Goal: Task Accomplishment & Management: Use online tool/utility

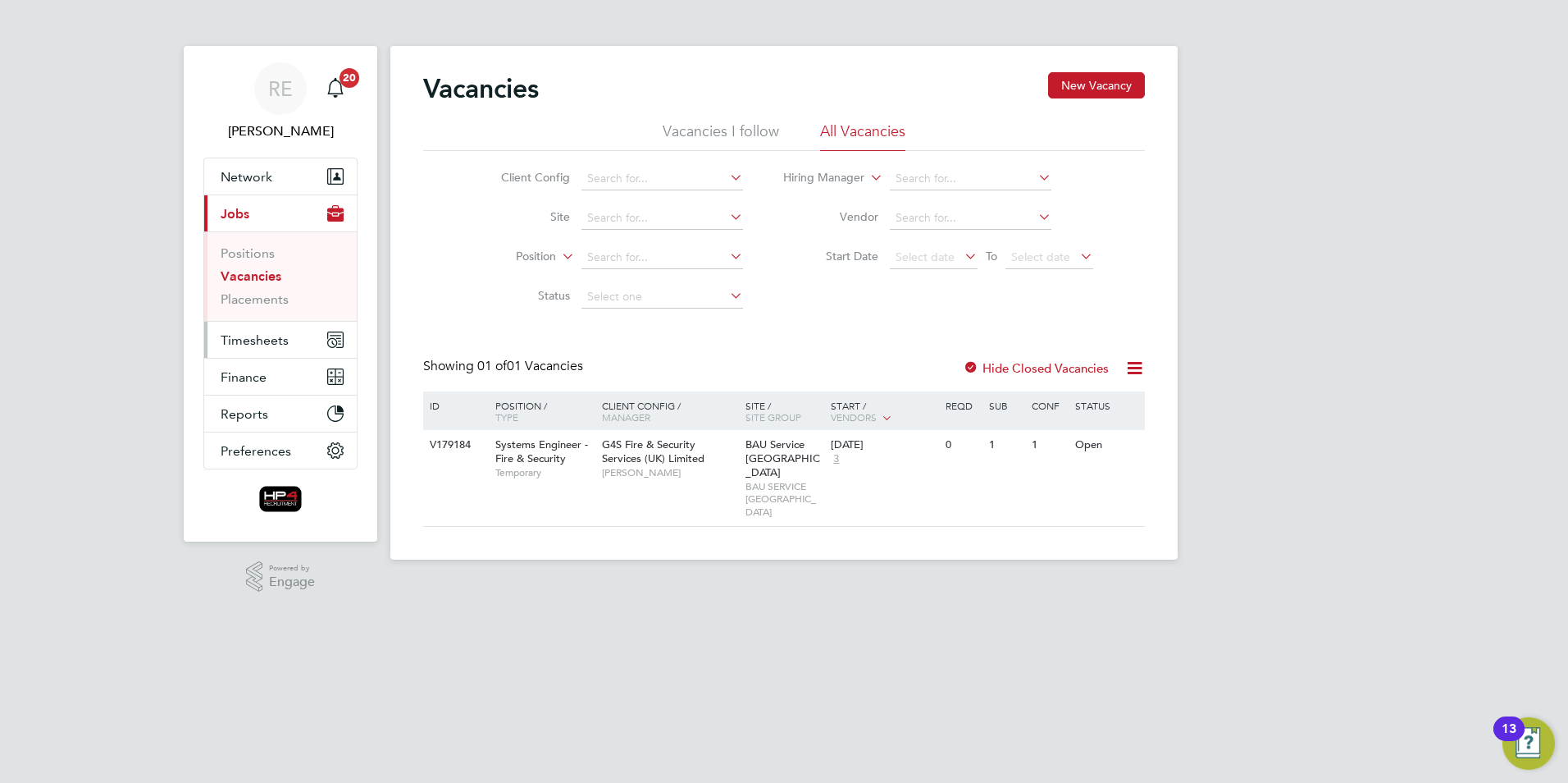
click at [267, 334] on span "Timesheets" at bounding box center [255, 339] width 68 height 16
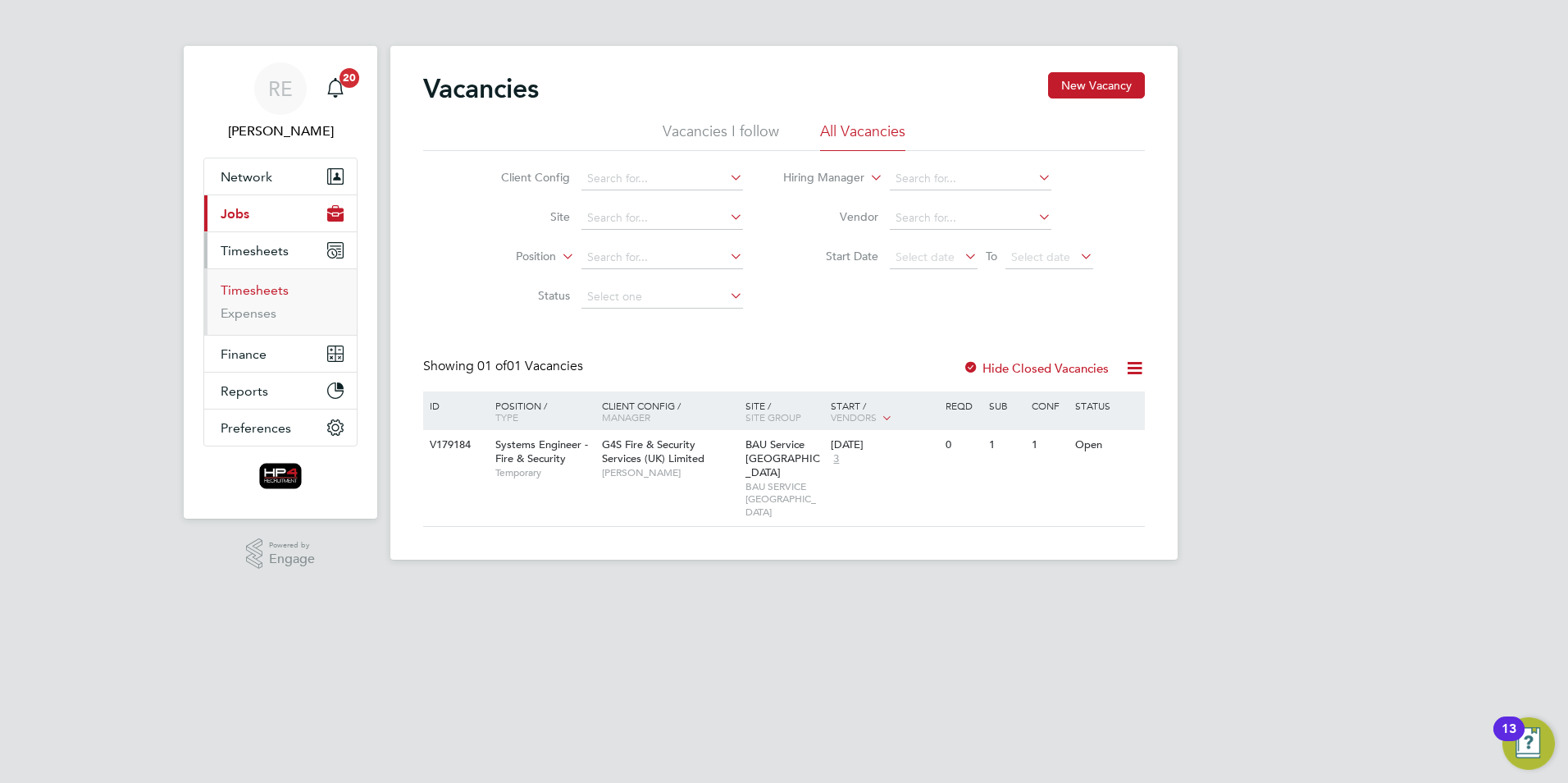
click at [271, 286] on link "Timesheets" at bounding box center [255, 290] width 68 height 16
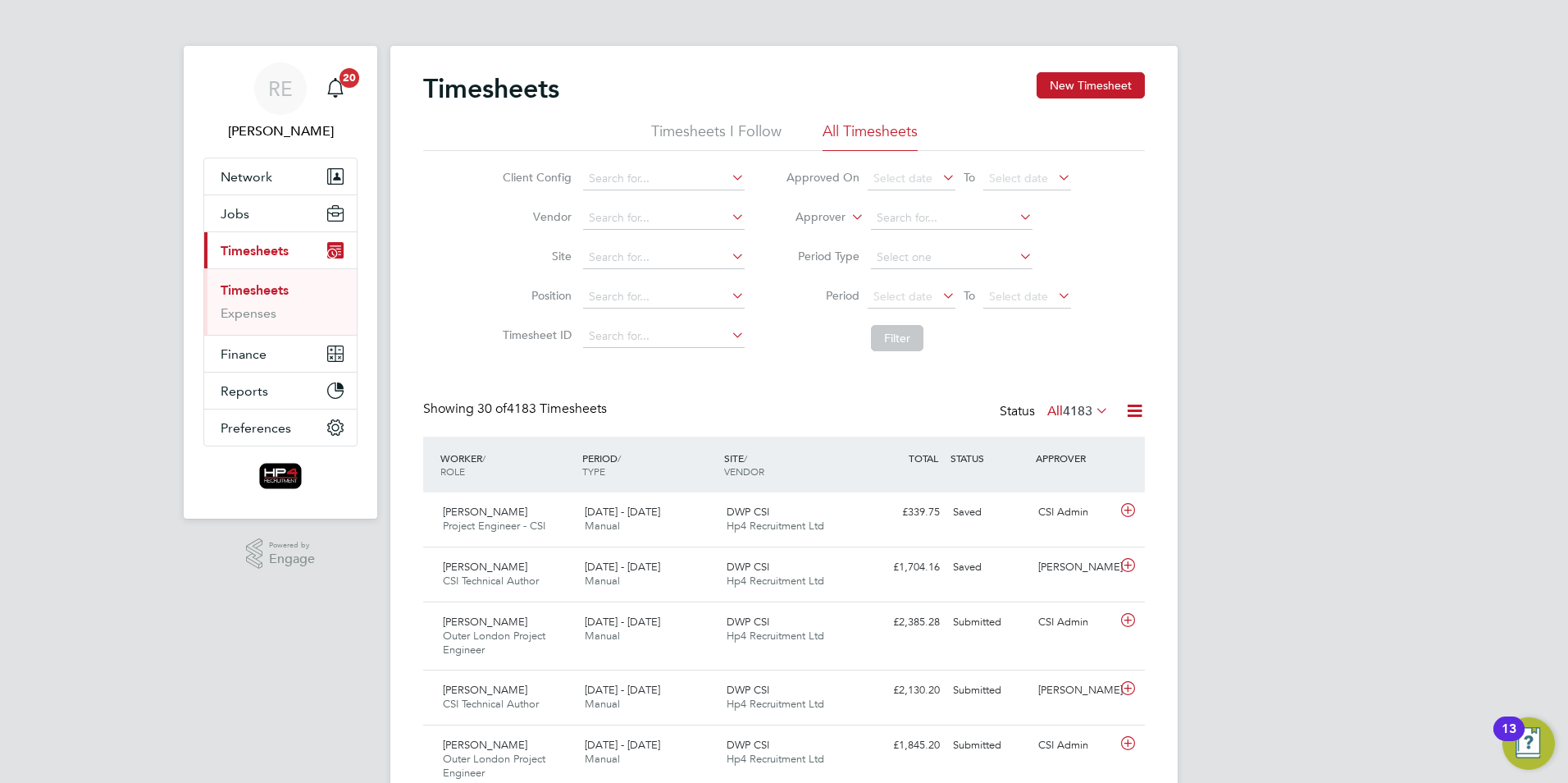
click at [939, 295] on icon at bounding box center [939, 295] width 0 height 23
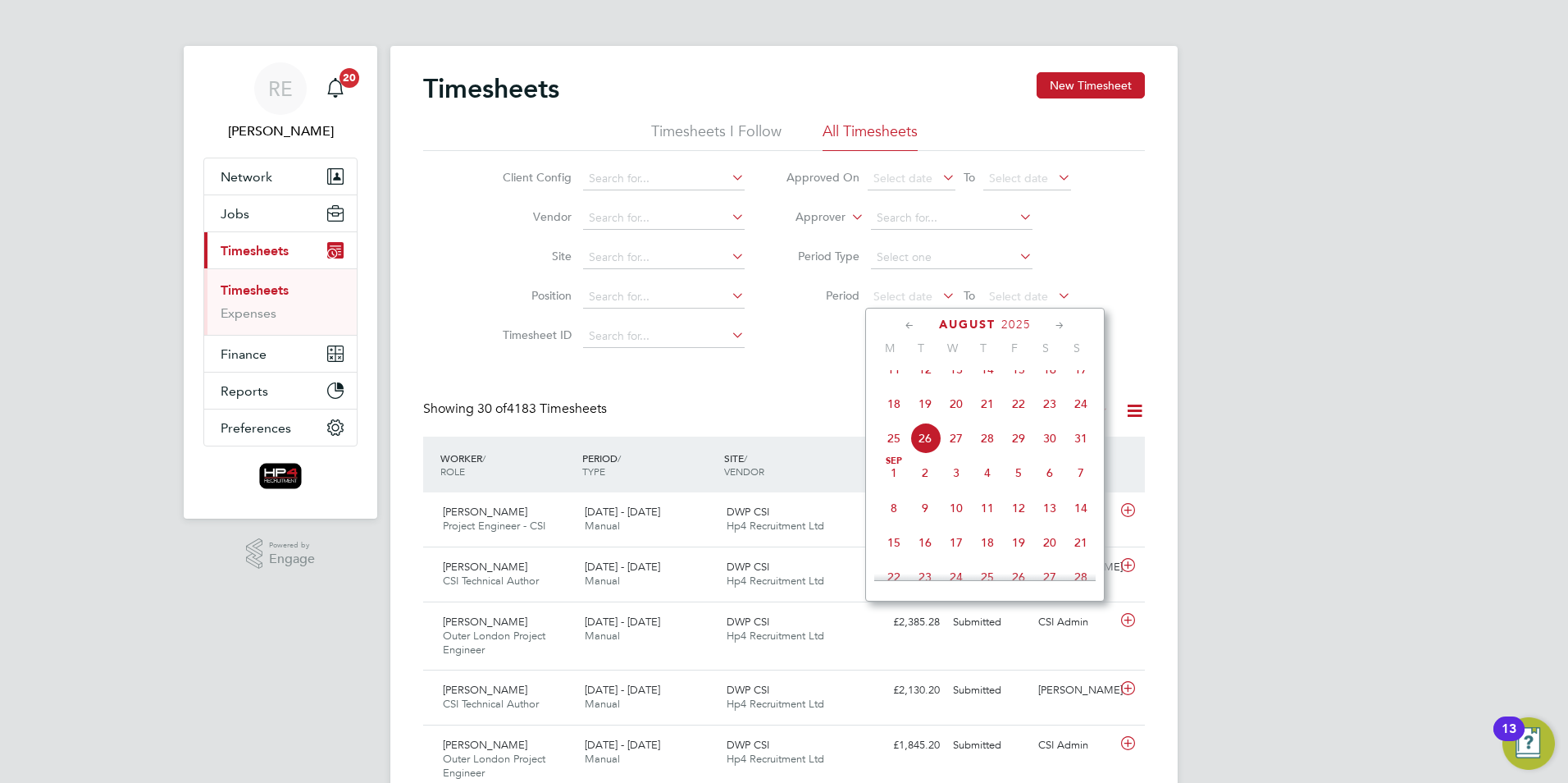
click at [891, 418] on span "18" at bounding box center [894, 404] width 31 height 31
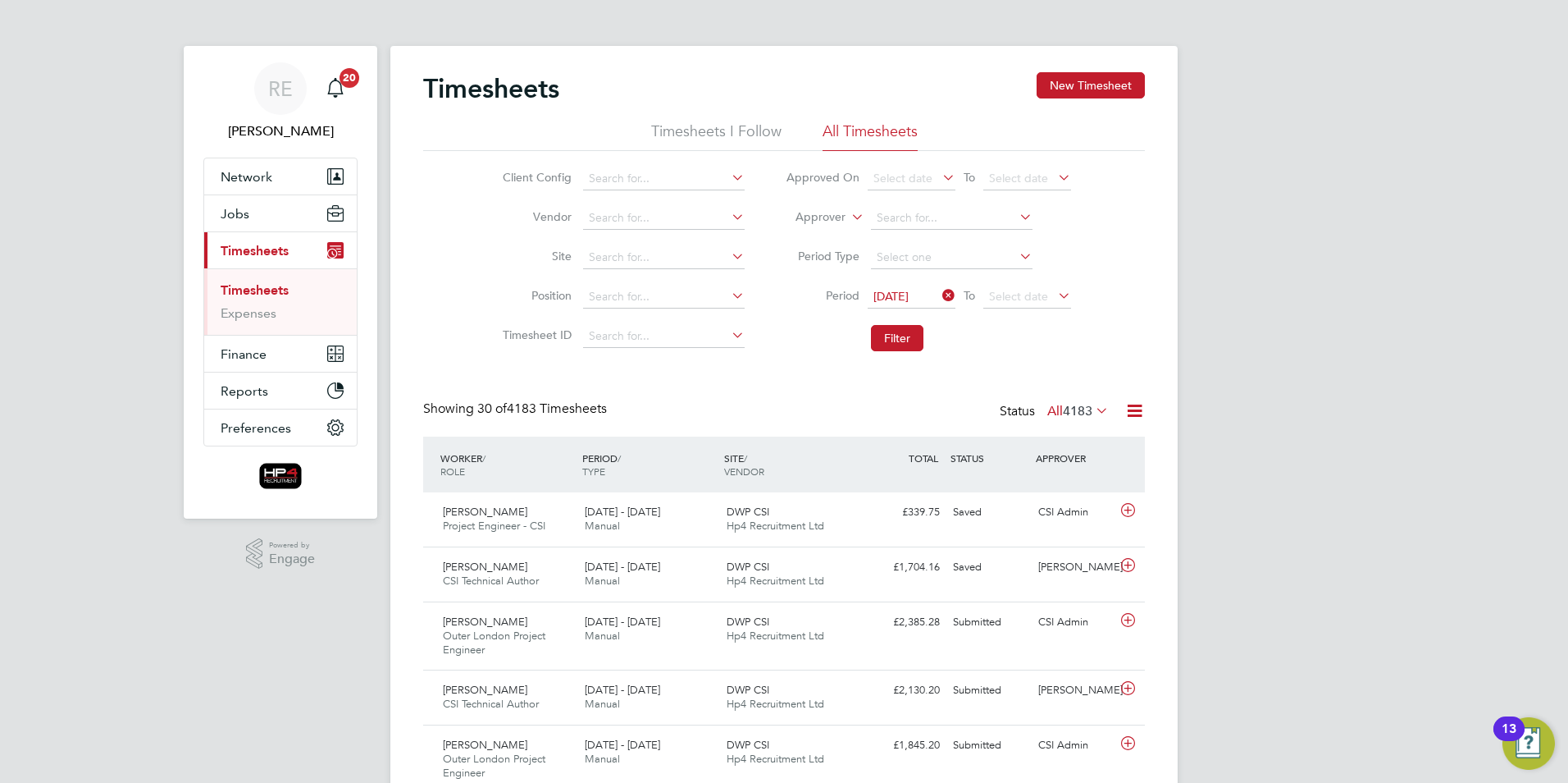
click at [1055, 292] on icon at bounding box center [1055, 295] width 0 height 23
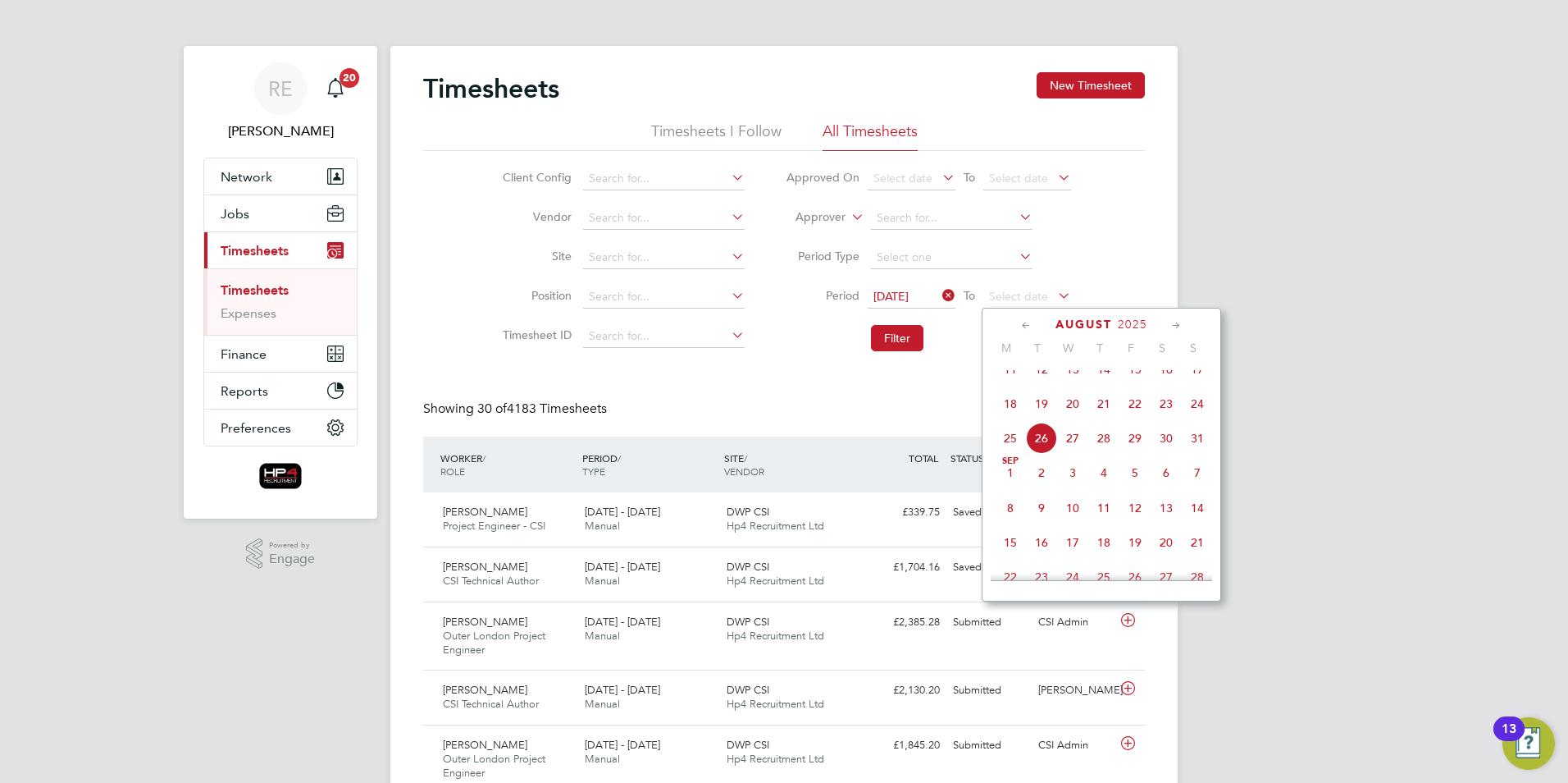
click at [1196, 419] on span "24" at bounding box center [1197, 404] width 31 height 31
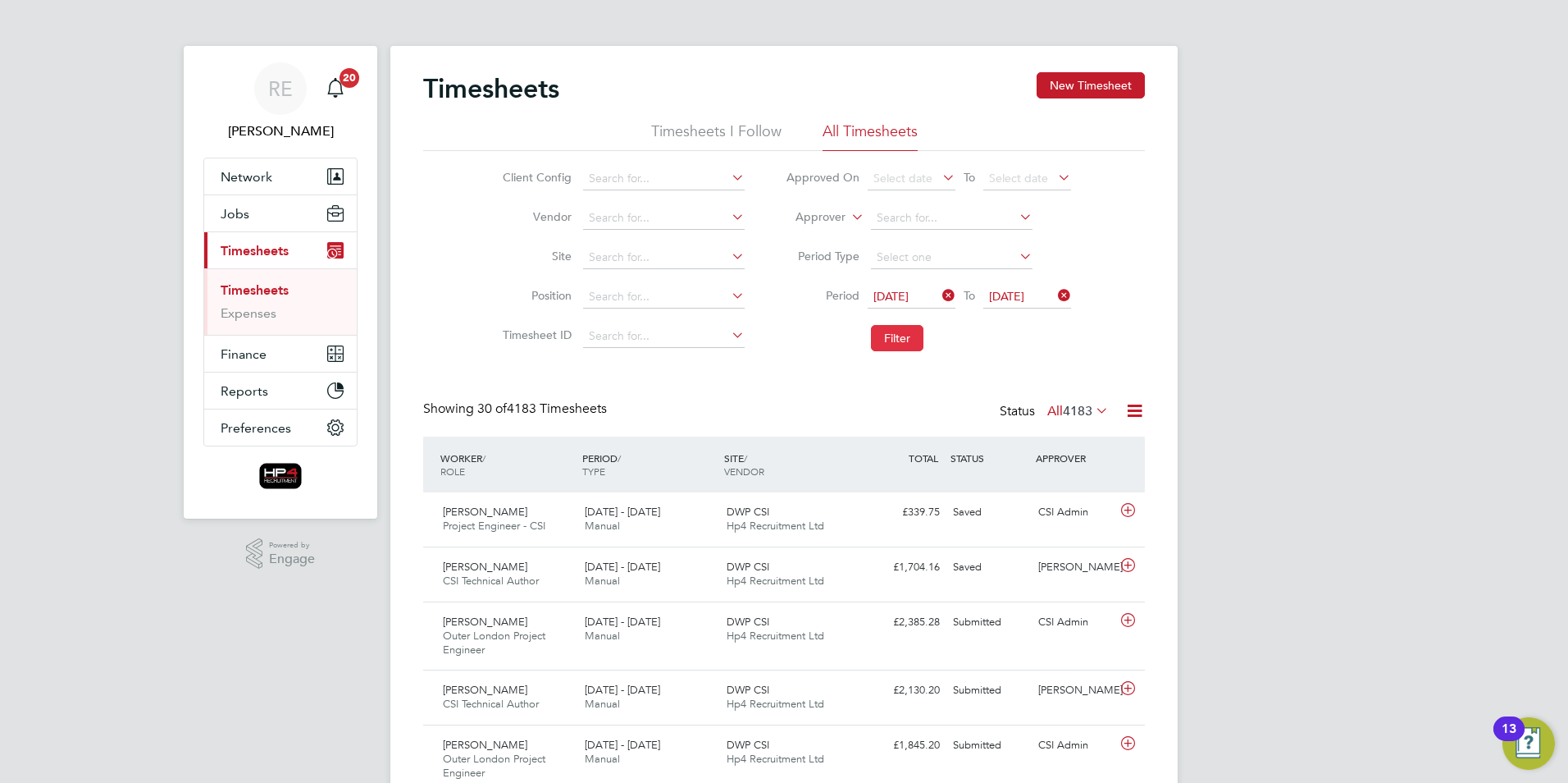
click at [891, 332] on button "Filter" at bounding box center [897, 338] width 52 height 26
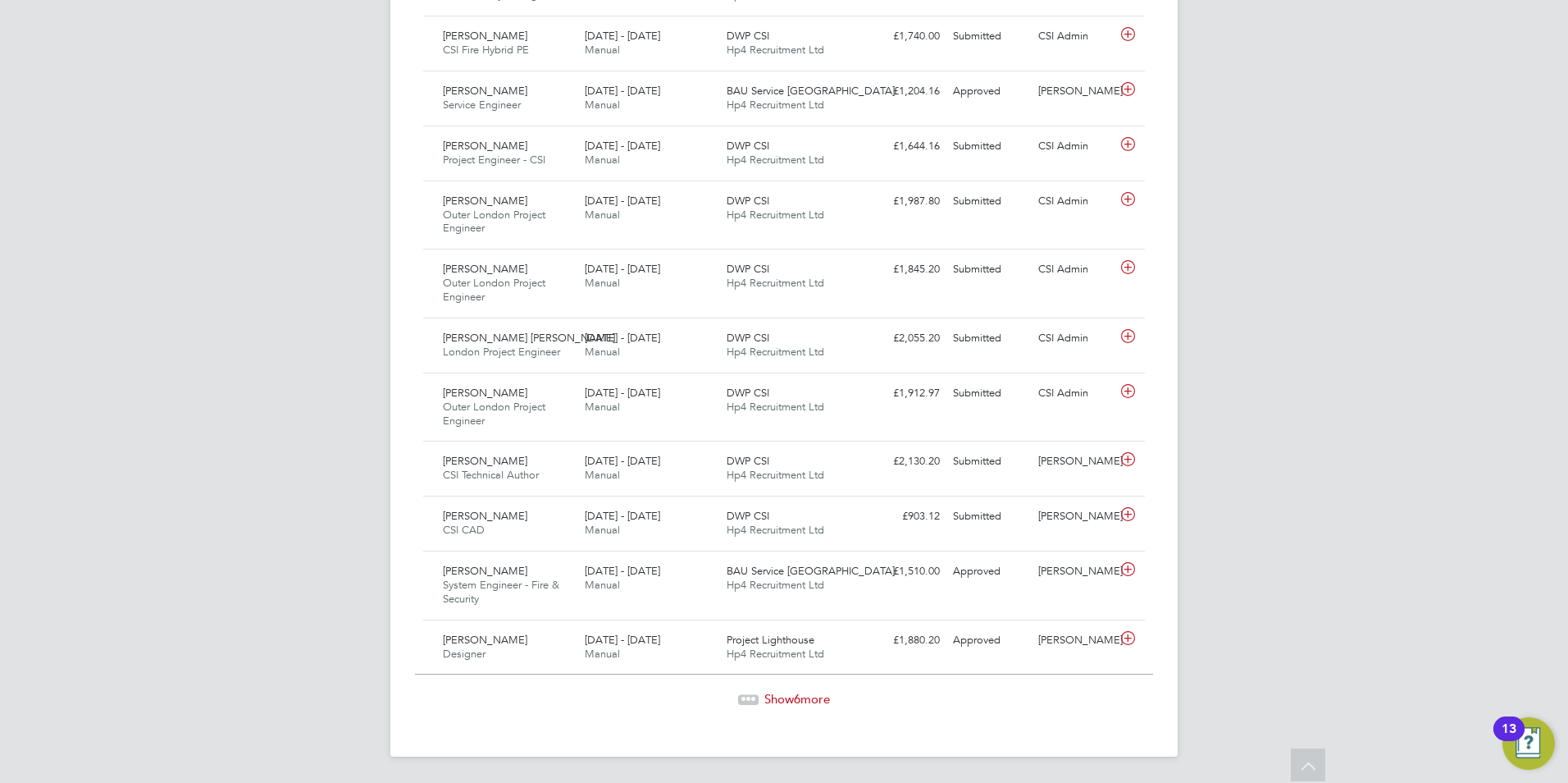
click at [813, 699] on span "Show 6 more" at bounding box center [797, 699] width 65 height 16
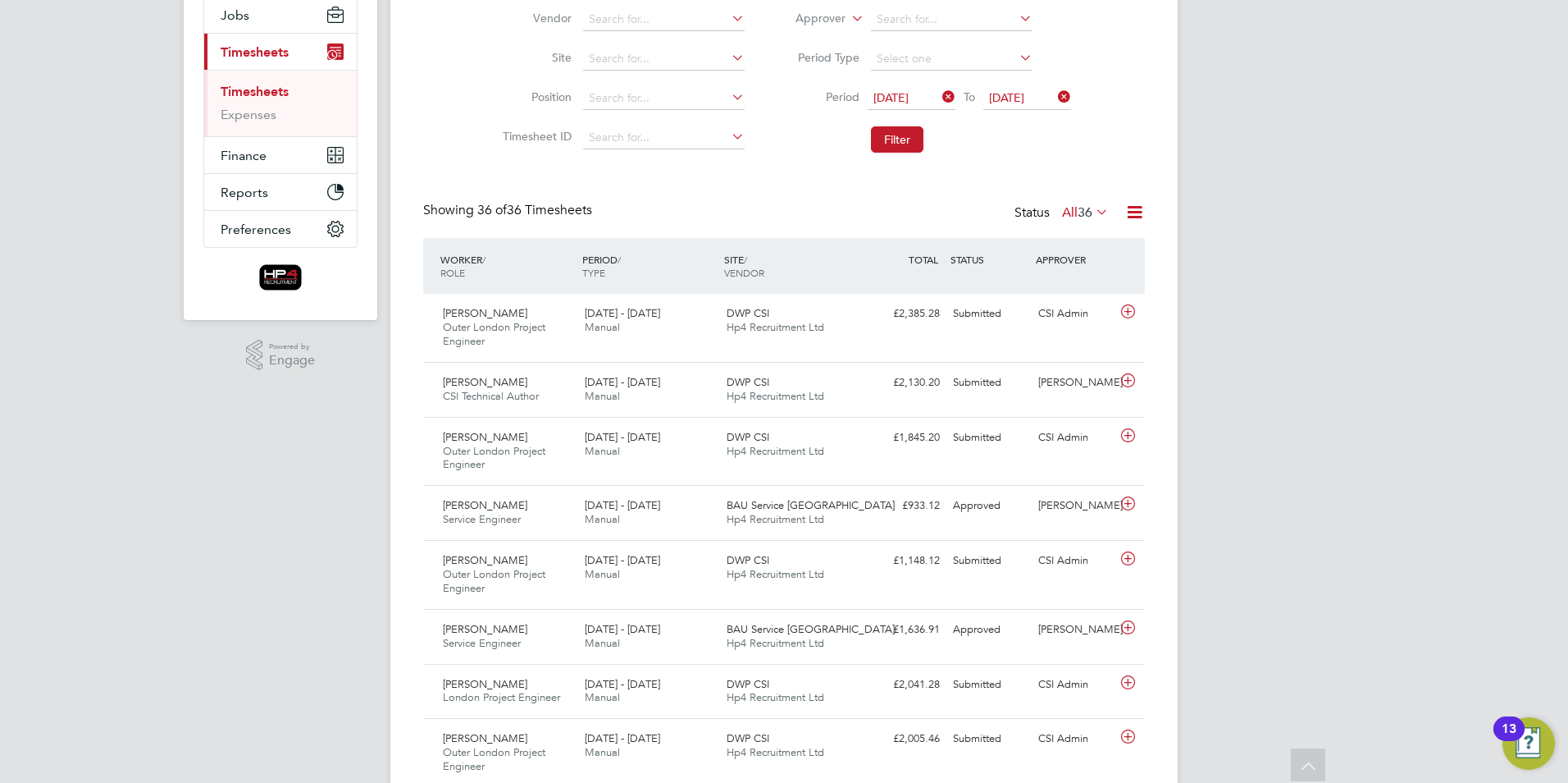
click at [747, 262] on span "/" at bounding box center [746, 259] width 3 height 13
click at [727, 254] on div "SITE / VENDOR" at bounding box center [790, 266] width 141 height 43
